Goal: Task Accomplishment & Management: Manage account settings

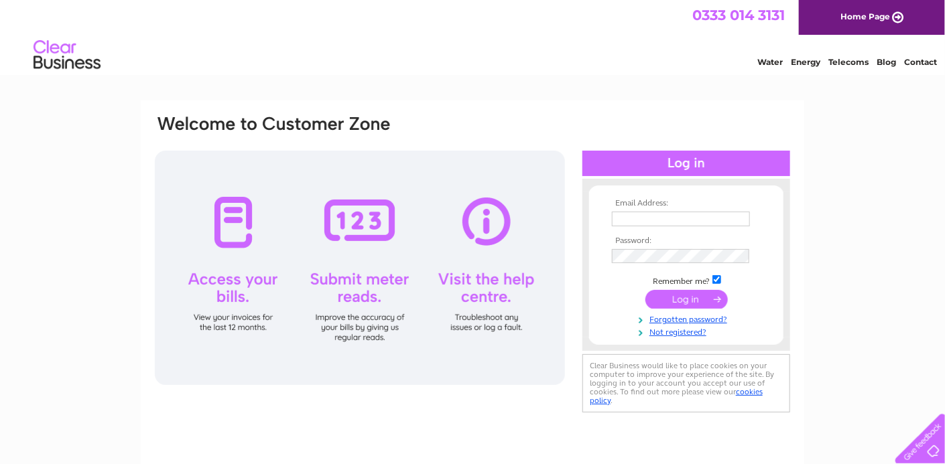
click at [700, 220] on input "text" at bounding box center [681, 219] width 138 height 15
type input "[PERSON_NAME][EMAIL_ADDRESS][DOMAIN_NAME]"
click at [702, 298] on input "submit" at bounding box center [686, 299] width 82 height 19
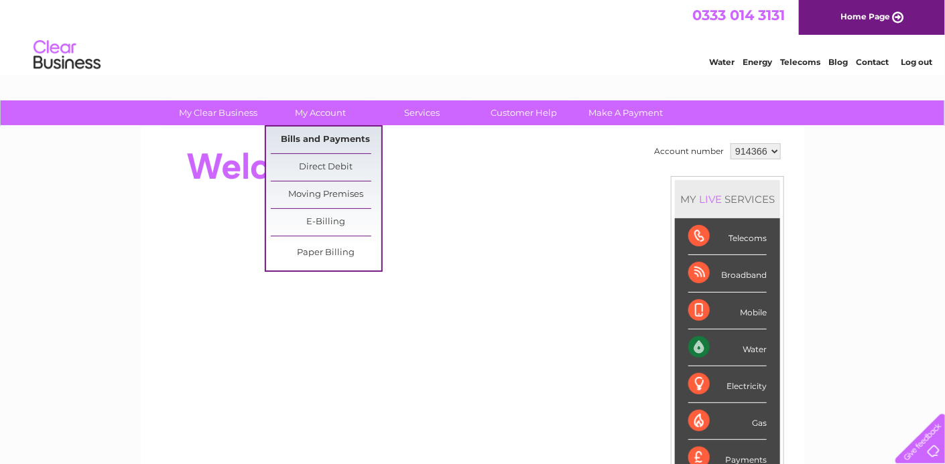
click at [322, 141] on link "Bills and Payments" at bounding box center [326, 140] width 111 height 27
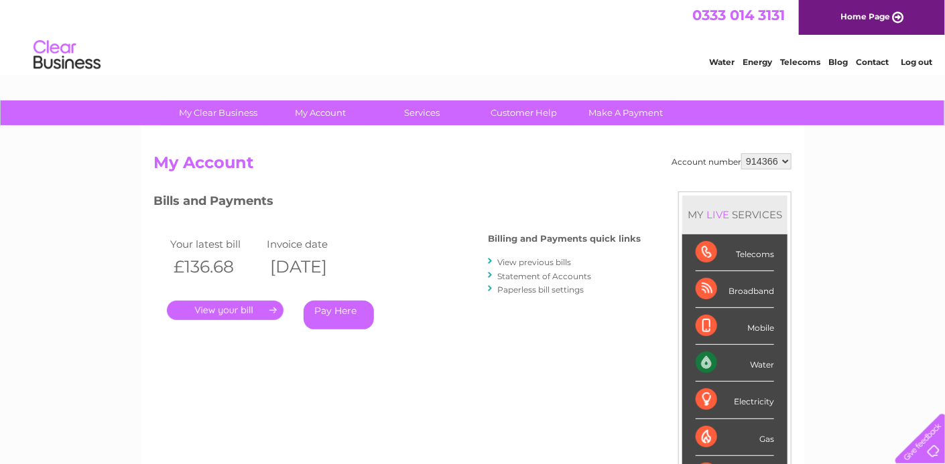
click at [228, 309] on link "." at bounding box center [225, 310] width 117 height 19
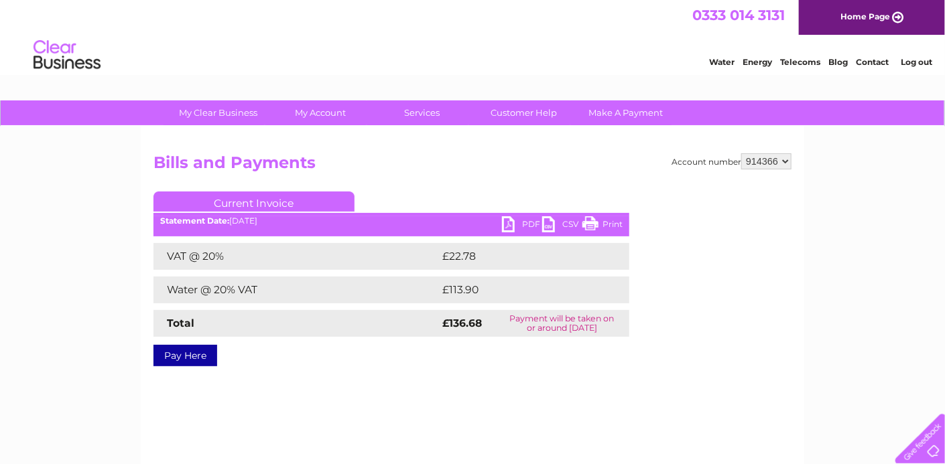
click at [508, 224] on link "PDF" at bounding box center [522, 225] width 40 height 19
click at [911, 64] on link "Log out" at bounding box center [915, 62] width 31 height 10
